Goal: Task Accomplishment & Management: Use online tool/utility

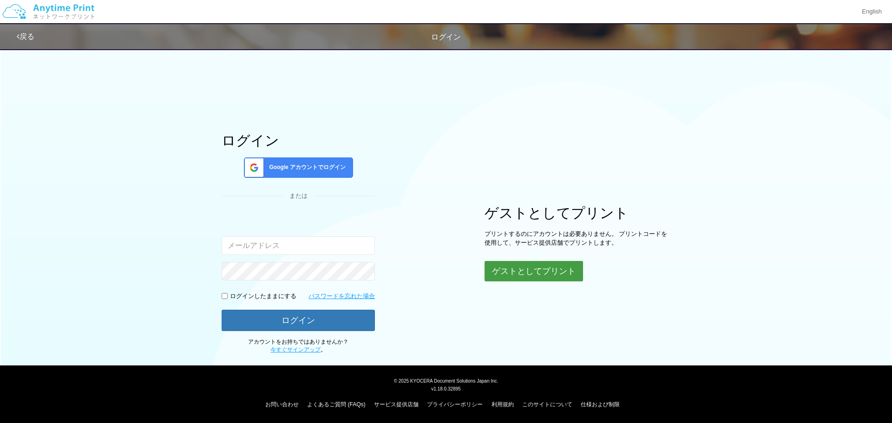
click at [544, 271] on button "ゲストとしてプリント" at bounding box center [534, 271] width 99 height 20
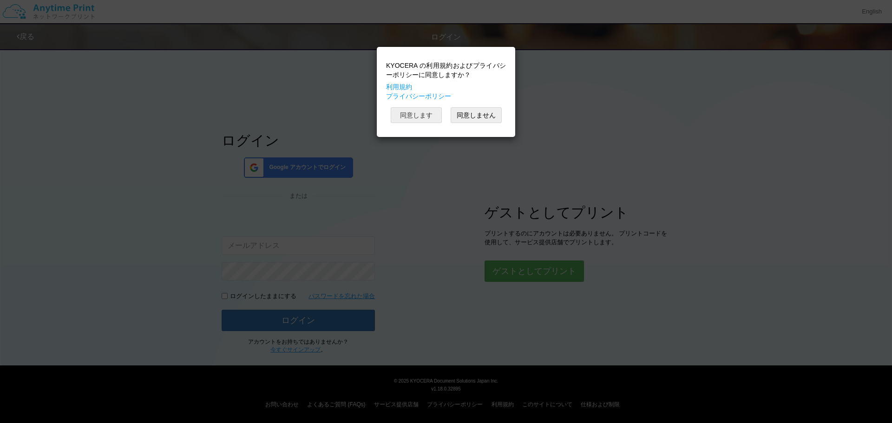
click at [416, 111] on button "同意します" at bounding box center [416, 115] width 51 height 16
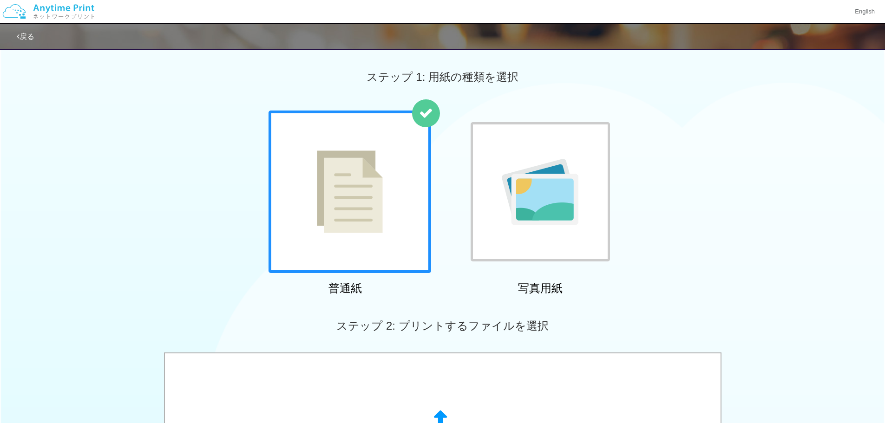
click at [342, 186] on img at bounding box center [350, 192] width 66 height 83
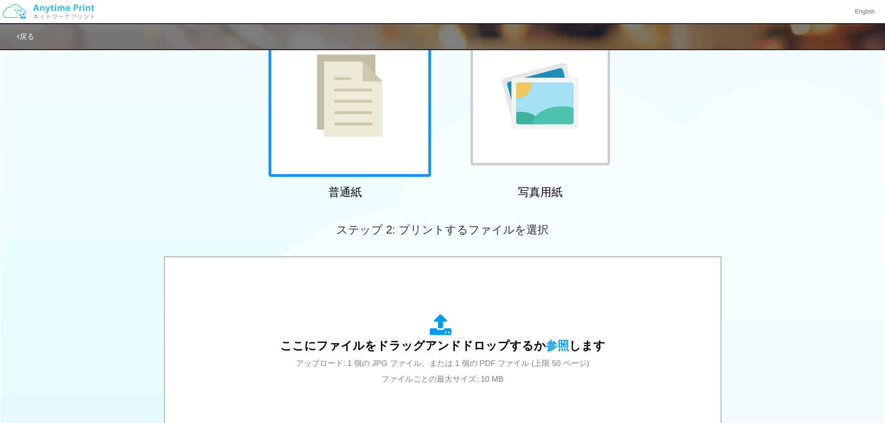
scroll to position [248, 0]
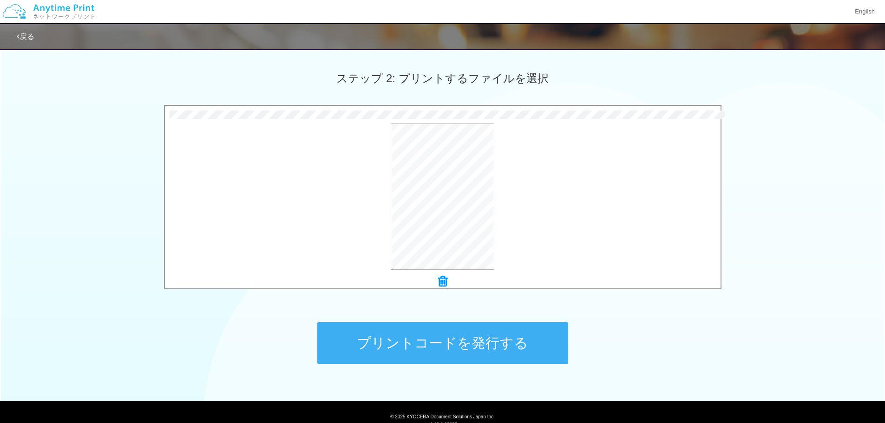
click at [460, 344] on button "プリントコードを発行する" at bounding box center [442, 344] width 251 height 42
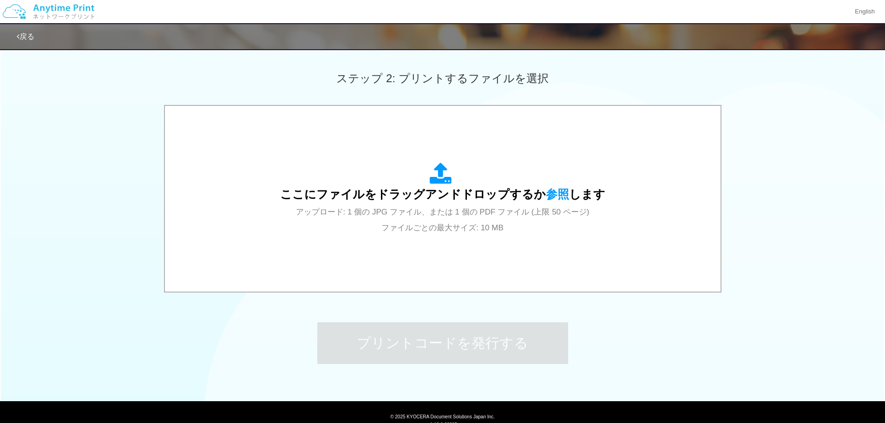
scroll to position [0, 0]
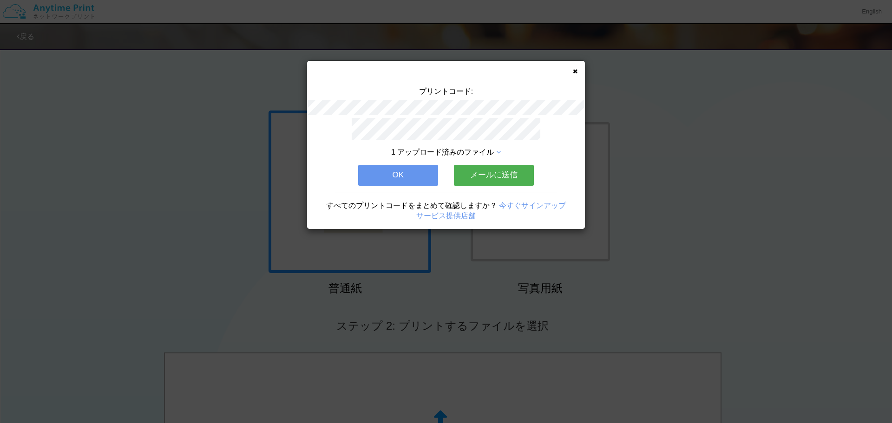
click at [503, 176] on button "メールに送信" at bounding box center [494, 175] width 80 height 20
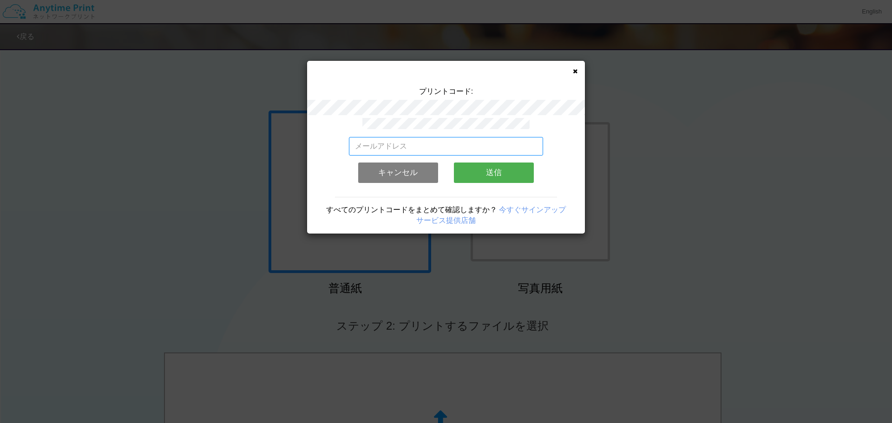
click at [409, 137] on input "email" at bounding box center [446, 146] width 195 height 19
type input "[EMAIL_ADDRESS][DOMAIN_NAME]"
click at [491, 172] on button "送信" at bounding box center [494, 173] width 80 height 20
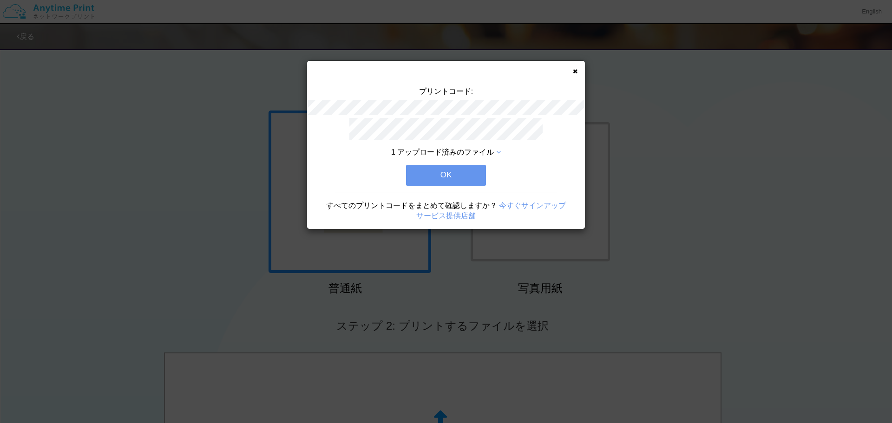
click at [432, 170] on button "OK" at bounding box center [446, 175] width 80 height 20
